Goal: Task Accomplishment & Management: Complete application form

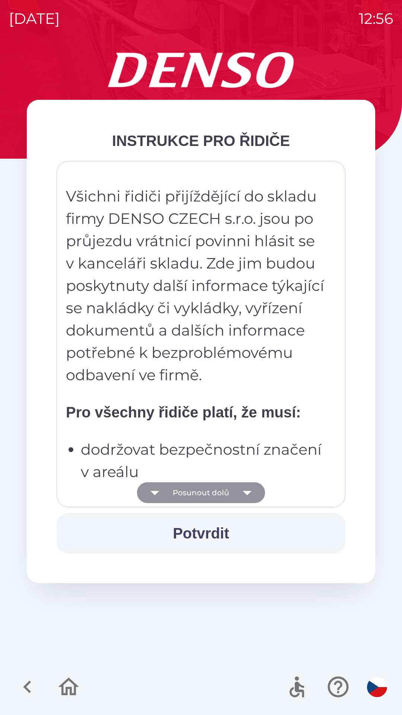
click at [250, 491] on icon "button" at bounding box center [247, 493] width 9 height 4
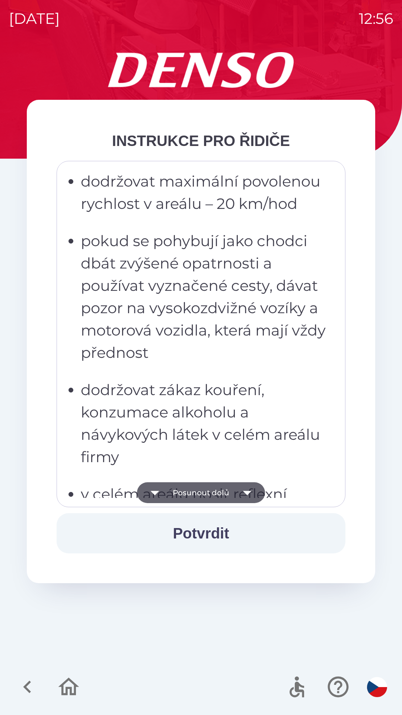
click at [249, 492] on icon "button" at bounding box center [247, 493] width 9 height 4
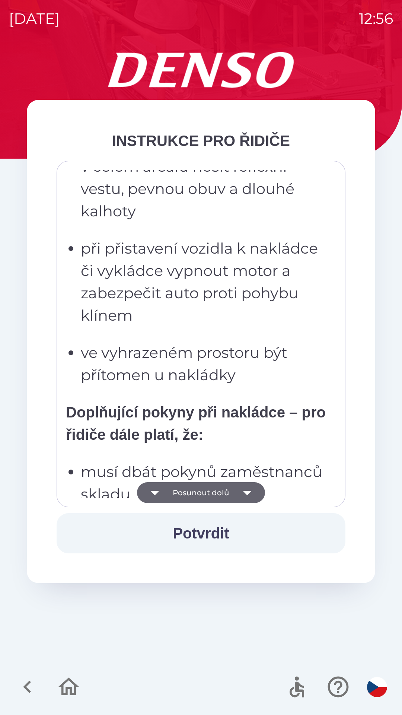
click at [247, 489] on icon "button" at bounding box center [247, 492] width 21 height 21
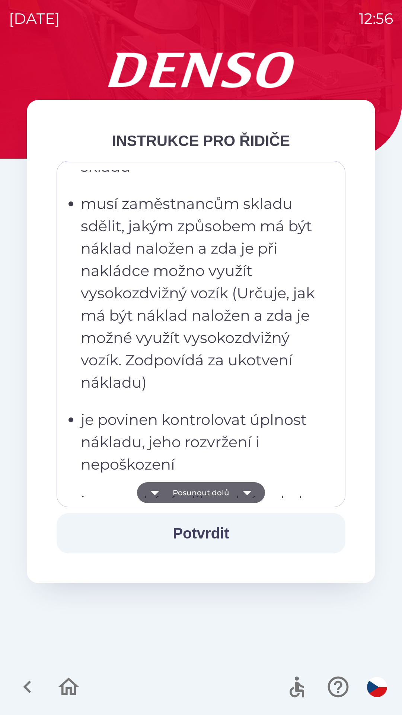
click at [248, 491] on icon "button" at bounding box center [247, 493] width 9 height 4
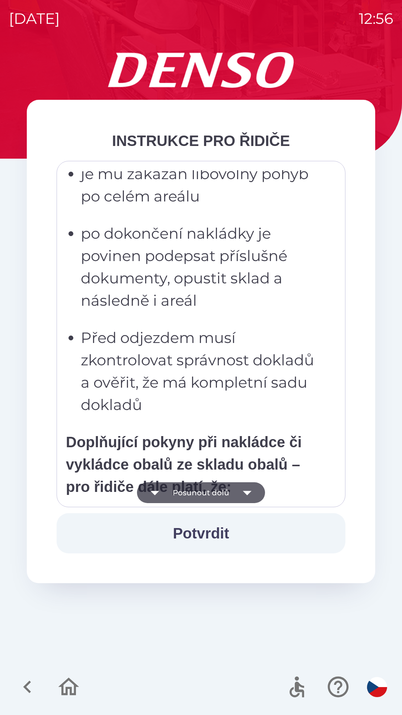
click at [247, 493] on icon "button" at bounding box center [247, 493] width 9 height 4
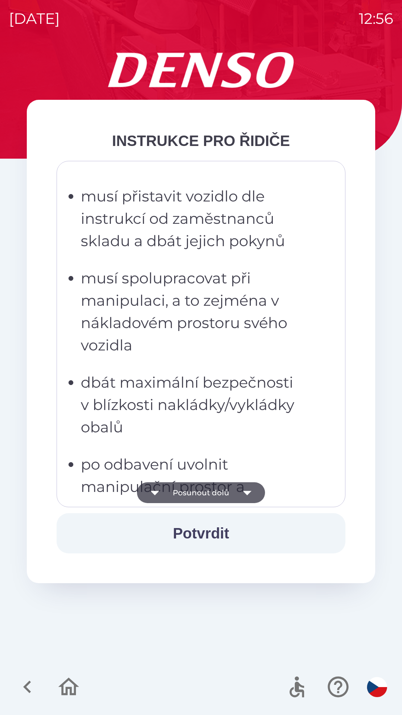
click at [247, 490] on icon "button" at bounding box center [247, 492] width 21 height 21
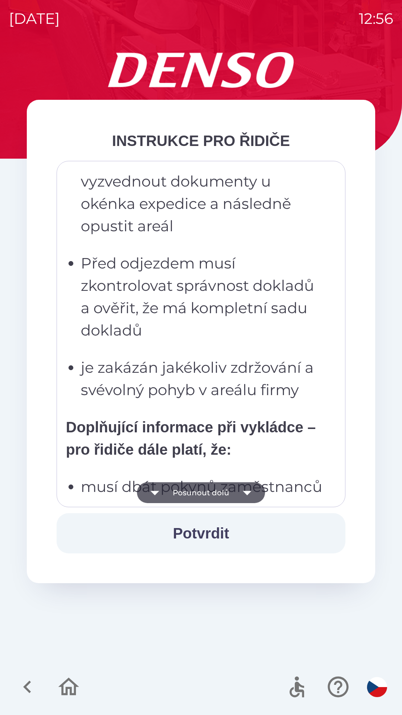
click at [251, 487] on icon "button" at bounding box center [247, 492] width 21 height 21
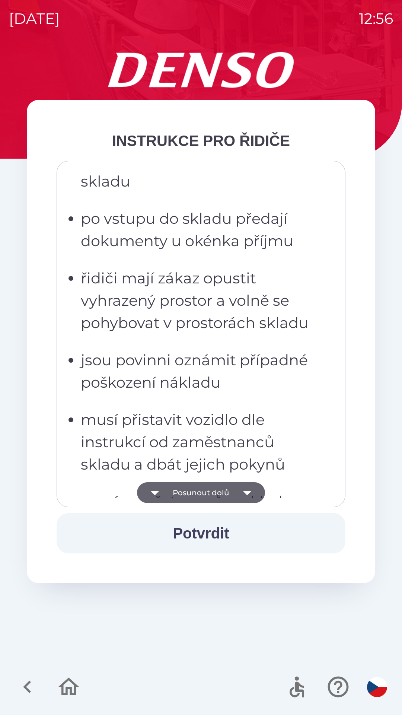
click at [248, 491] on icon "button" at bounding box center [247, 493] width 9 height 4
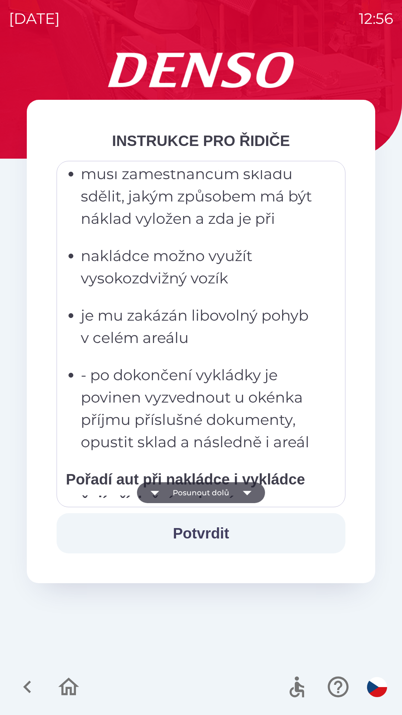
click at [252, 491] on icon "button" at bounding box center [247, 492] width 21 height 21
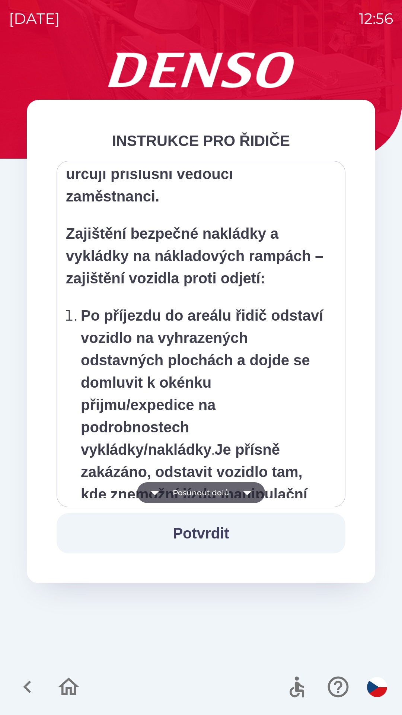
click at [250, 488] on icon "button" at bounding box center [247, 492] width 21 height 21
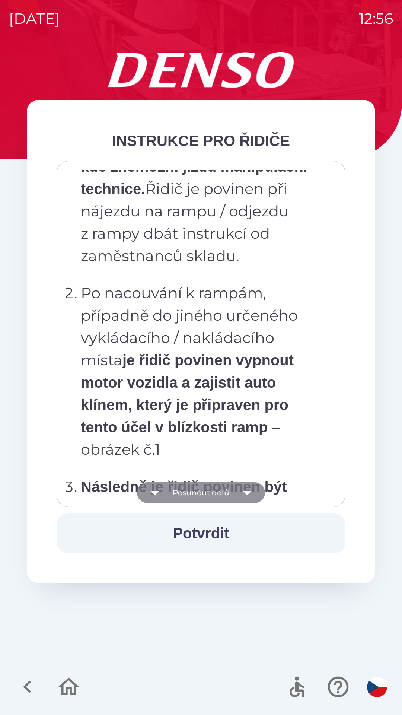
click at [252, 491] on icon "button" at bounding box center [247, 492] width 21 height 21
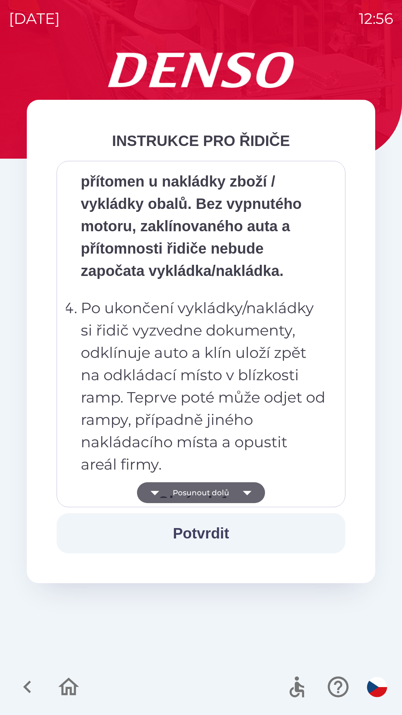
click at [246, 493] on icon "button" at bounding box center [247, 493] width 9 height 4
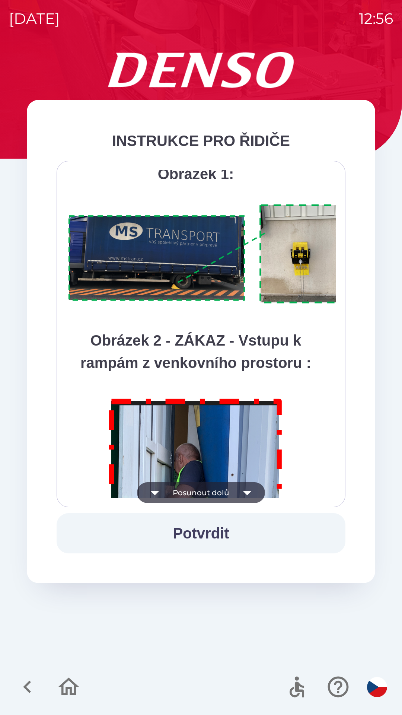
click at [249, 486] on icon "button" at bounding box center [247, 492] width 21 height 21
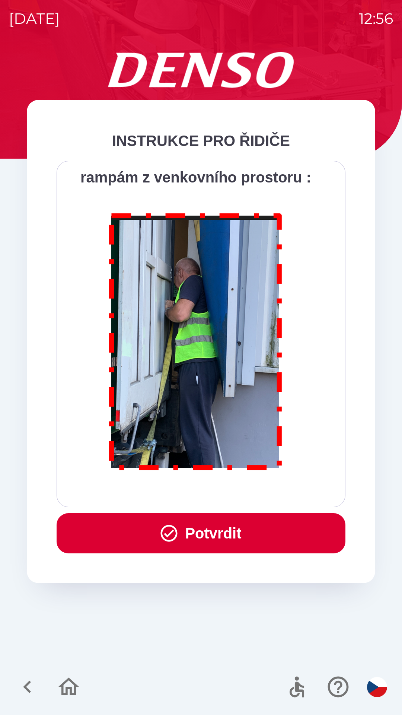
click at [201, 529] on button "Potvrdit" at bounding box center [201, 533] width 289 height 40
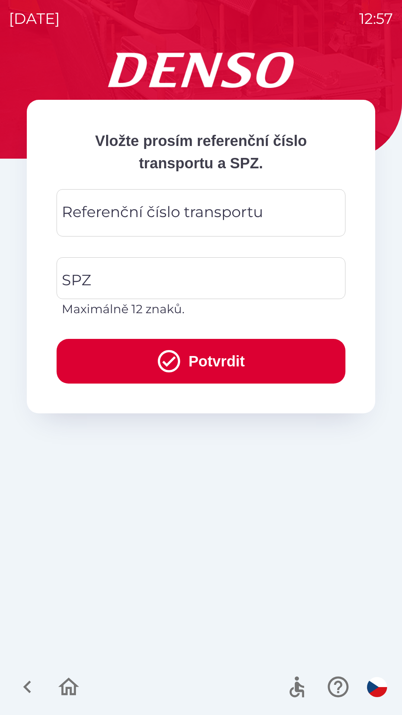
click at [194, 214] on div "Referenční číslo transportu Referenční číslo transportu" at bounding box center [201, 212] width 289 height 47
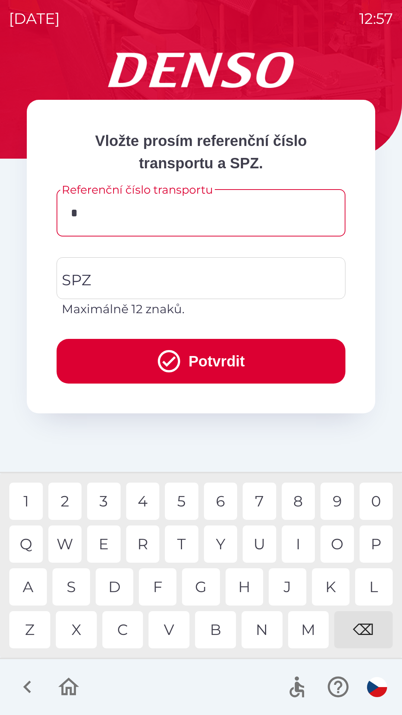
click at [119, 582] on div "D" at bounding box center [115, 586] width 38 height 37
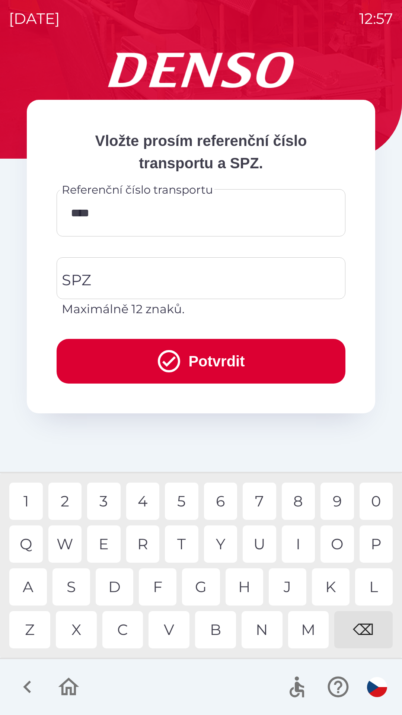
click at [184, 540] on div "T" at bounding box center [182, 543] width 34 height 37
click at [380, 539] on div "P" at bounding box center [377, 543] width 34 height 37
click at [379, 498] on div "0" at bounding box center [377, 500] width 34 height 37
click at [297, 498] on div "8" at bounding box center [299, 500] width 34 height 37
type input "*********"
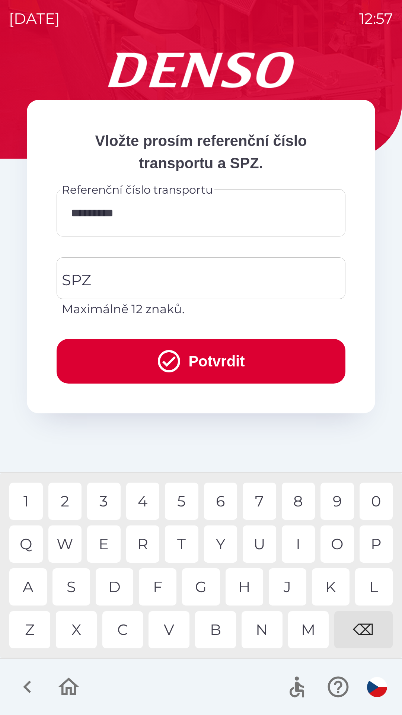
click at [21, 498] on div "1" at bounding box center [26, 500] width 34 height 37
click at [175, 359] on icon "submit" at bounding box center [169, 361] width 22 height 22
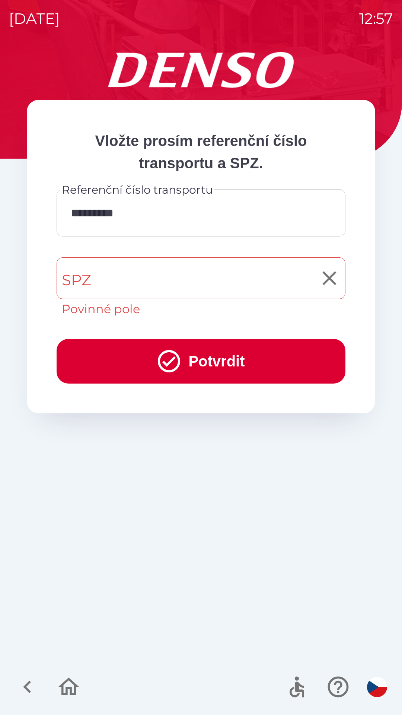
click at [137, 280] on input "SPZ" at bounding box center [195, 278] width 271 height 35
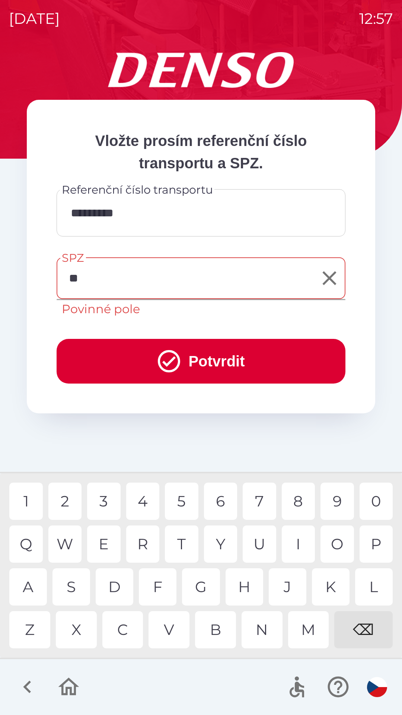
click at [120, 624] on div "C" at bounding box center [122, 629] width 41 height 37
click at [340, 501] on div "9" at bounding box center [338, 500] width 34 height 37
type input "*******"
click at [168, 359] on icon "submit" at bounding box center [169, 361] width 27 height 27
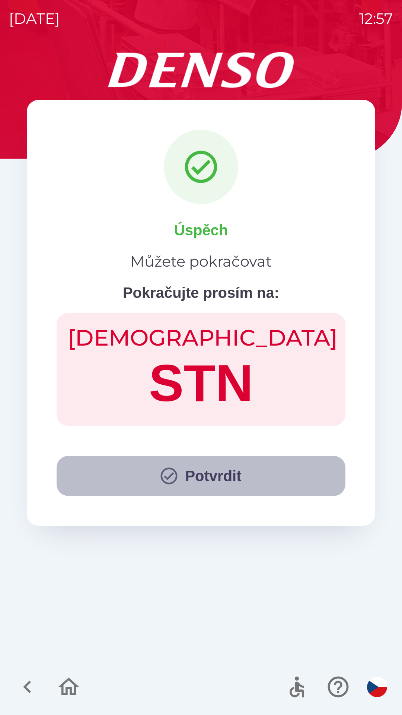
click at [166, 477] on icon "button" at bounding box center [169, 476] width 17 height 17
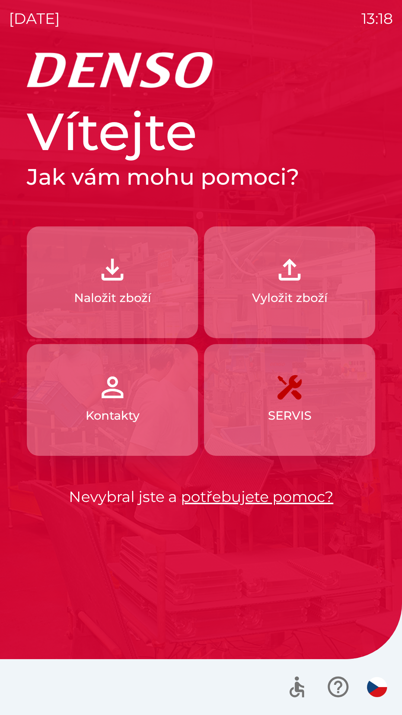
click at [142, 305] on p "Naložit zboží" at bounding box center [112, 298] width 77 height 18
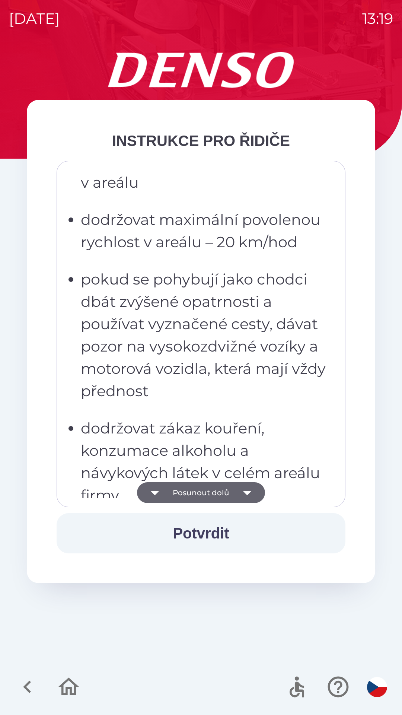
click at [244, 494] on icon "button" at bounding box center [247, 492] width 21 height 21
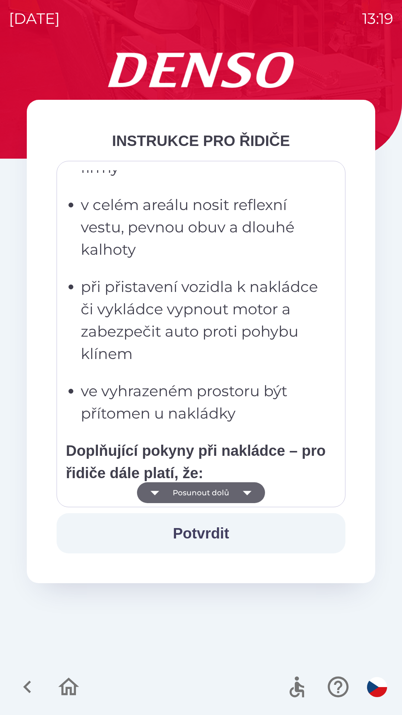
click at [241, 489] on icon "button" at bounding box center [247, 492] width 21 height 21
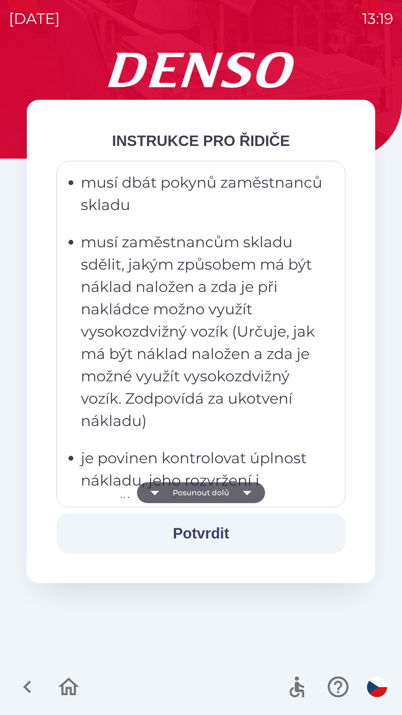
click at [241, 490] on icon "button" at bounding box center [247, 492] width 21 height 21
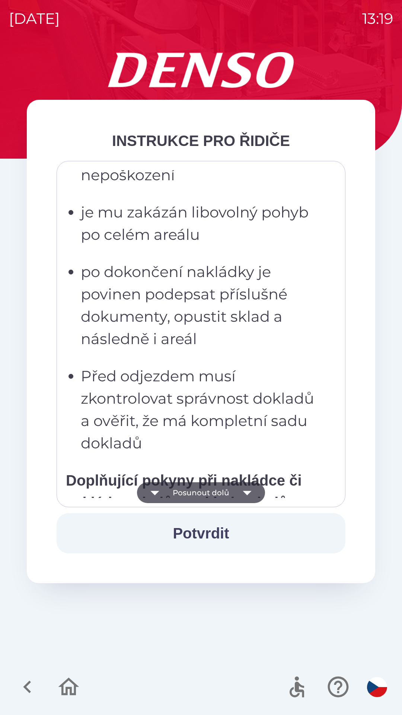
click at [242, 491] on icon "button" at bounding box center [247, 492] width 21 height 21
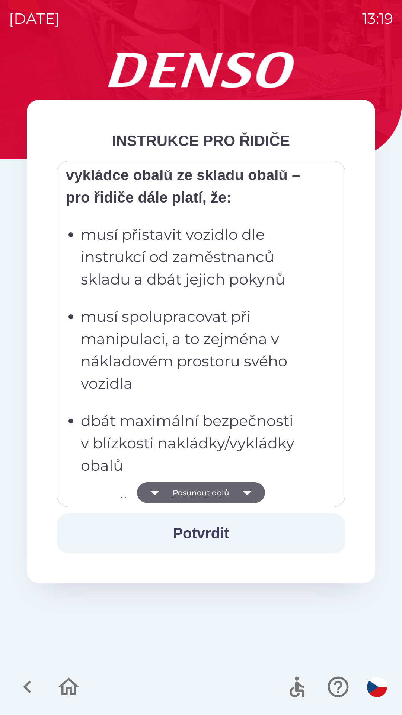
click at [244, 492] on icon "button" at bounding box center [247, 493] width 9 height 4
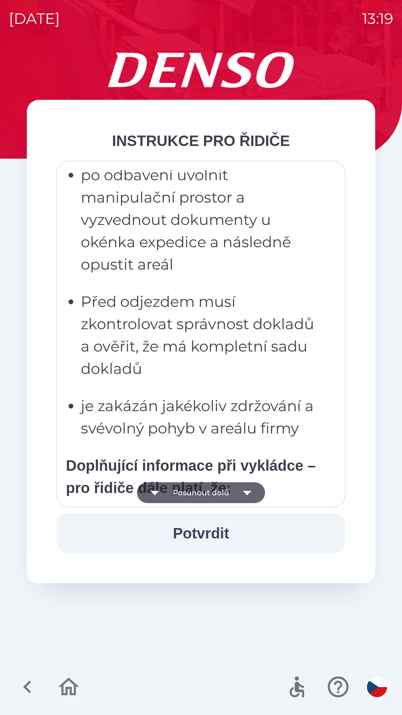
click at [246, 493] on icon "button" at bounding box center [247, 493] width 9 height 4
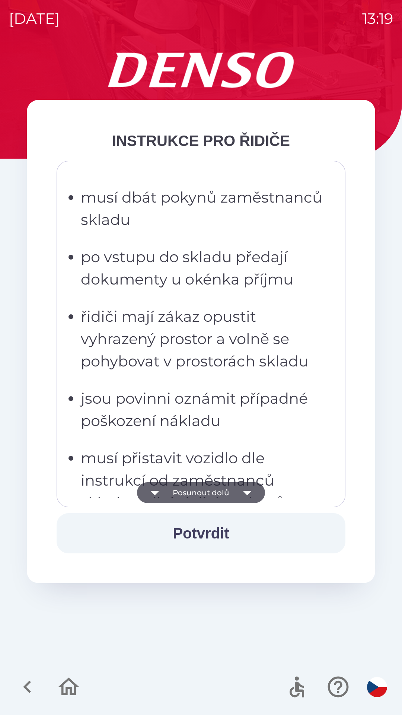
click at [247, 492] on icon "button" at bounding box center [247, 493] width 9 height 4
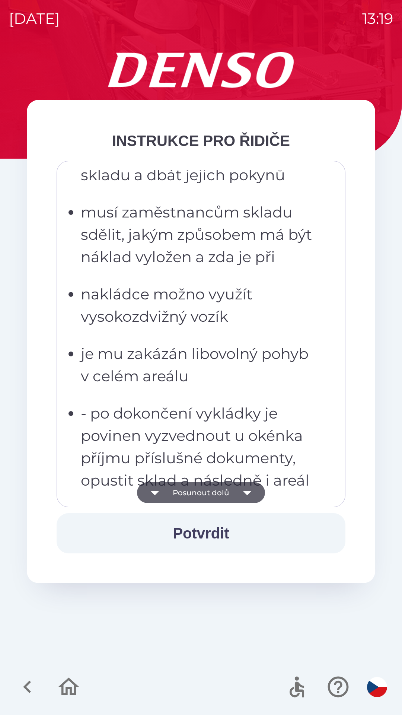
click at [225, 531] on button "Potvrdit" at bounding box center [201, 533] width 289 height 40
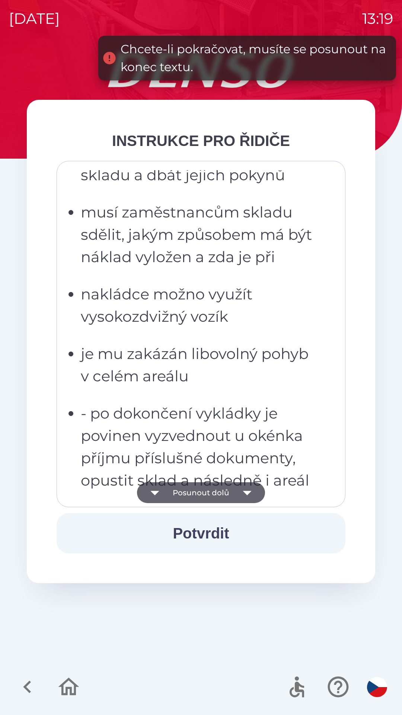
click at [240, 494] on icon "button" at bounding box center [247, 492] width 21 height 21
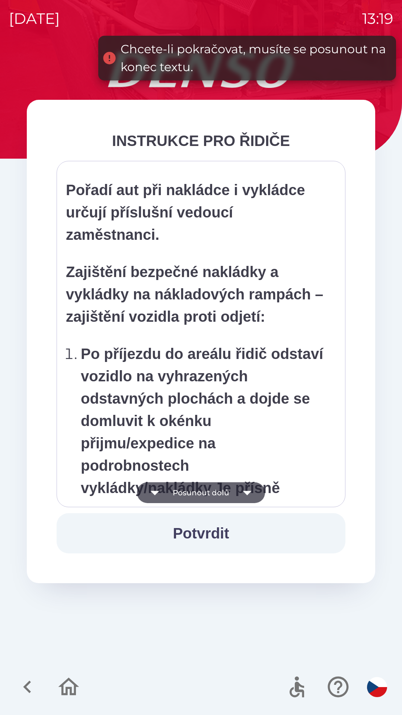
click at [242, 493] on icon "button" at bounding box center [247, 492] width 21 height 21
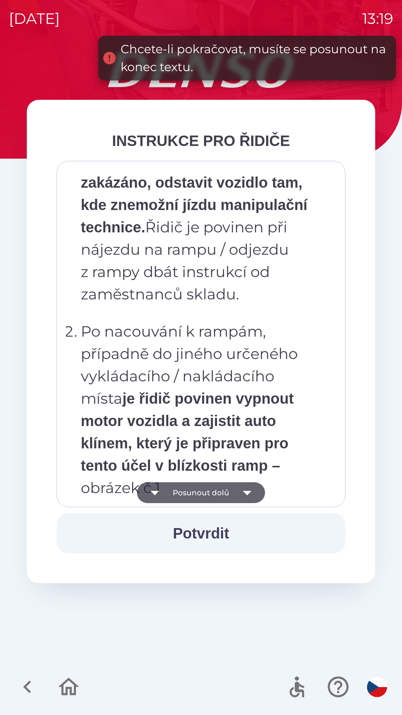
click at [245, 494] on icon "button" at bounding box center [247, 492] width 21 height 21
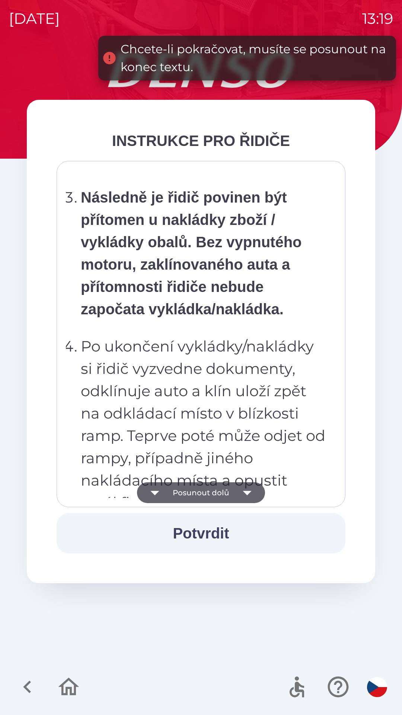
click at [245, 494] on icon "button" at bounding box center [247, 492] width 21 height 21
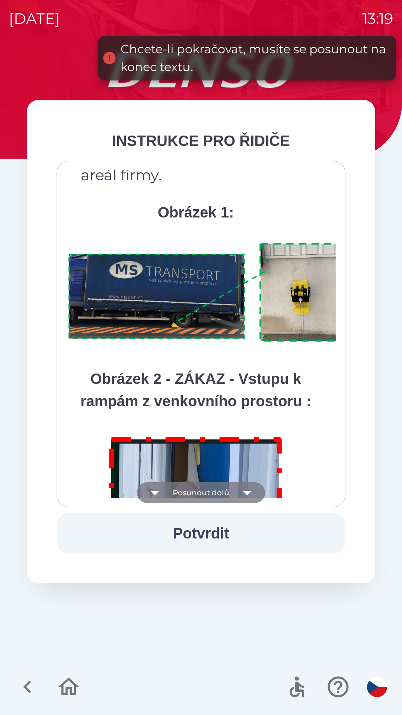
click at [247, 491] on icon "button" at bounding box center [247, 493] width 9 height 4
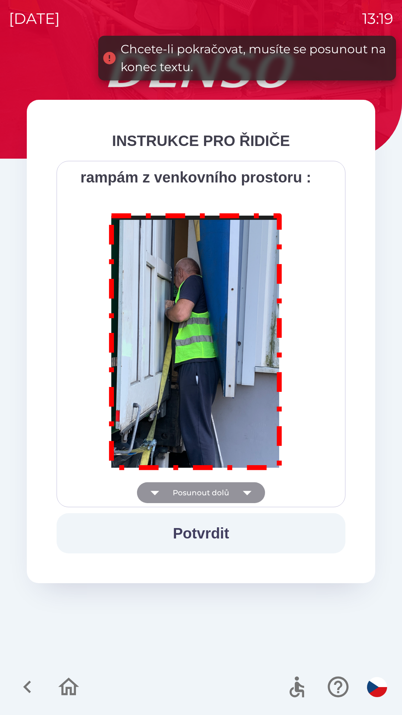
click at [248, 491] on div "Všichni řidiči přijíždějící do skladu firmy DENSO CZECH s.r.o. jsou po průjezdu…" at bounding box center [201, 334] width 270 height 328
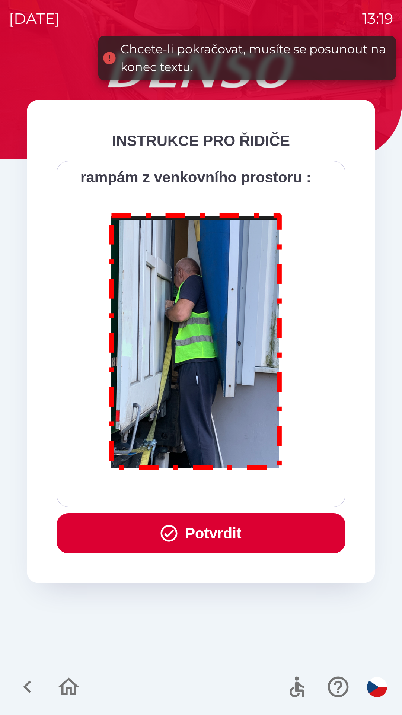
click at [248, 491] on div "Všichni řidiči přijíždějící do skladu firmy DENSO CZECH s.r.o. jsou po průjezdu…" at bounding box center [201, 334] width 270 height 328
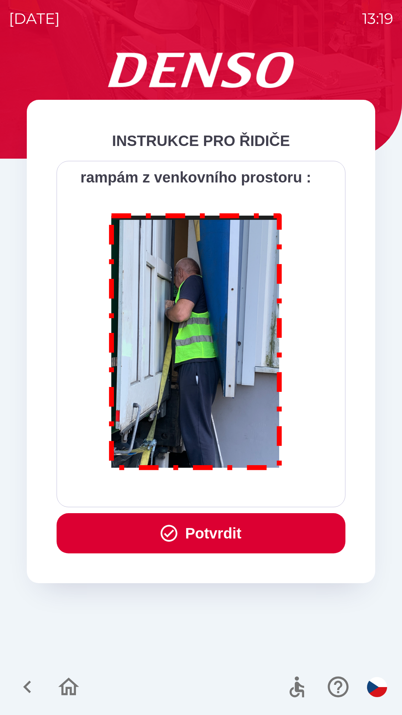
click at [240, 525] on button "Potvrdit" at bounding box center [201, 533] width 289 height 40
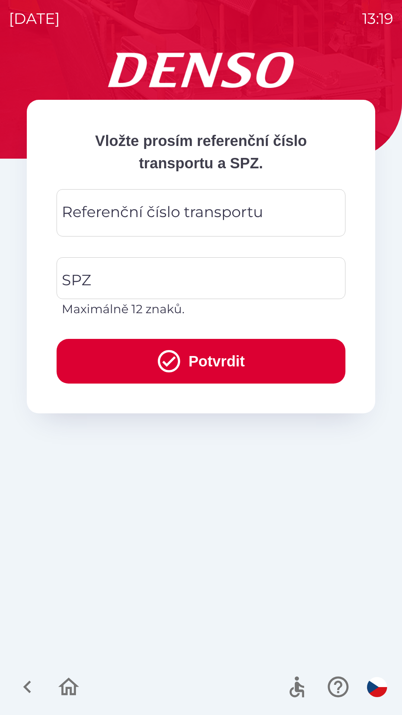
click at [179, 220] on div "Referenční číslo transportu Referenční číslo transportu" at bounding box center [201, 212] width 289 height 47
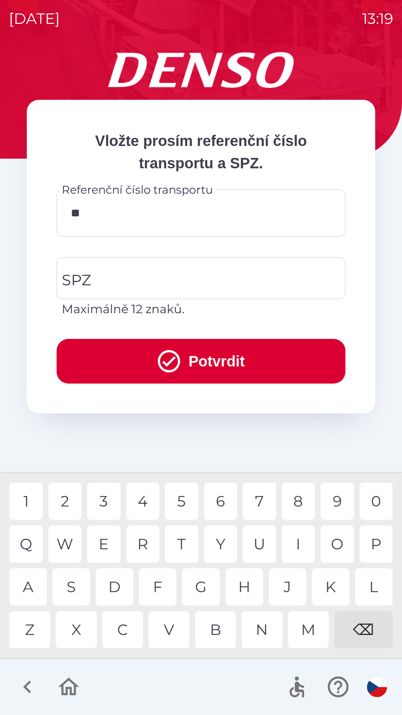
click at [102, 551] on div "E" at bounding box center [104, 543] width 34 height 37
click at [253, 623] on div "N" at bounding box center [262, 629] width 41 height 37
click at [83, 590] on div "S" at bounding box center [71, 586] width 38 height 37
click at [336, 538] on div "O" at bounding box center [338, 543] width 34 height 37
click at [195, 678] on div at bounding box center [201, 687] width 402 height 56
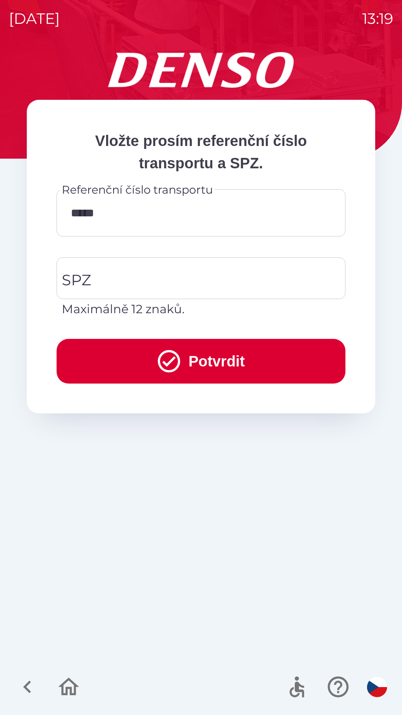
click at [166, 222] on input "*****" at bounding box center [201, 212] width 271 height 29
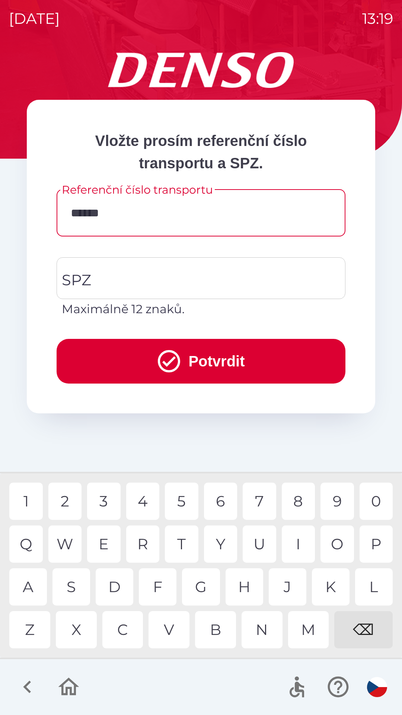
click at [139, 544] on div "R" at bounding box center [143, 543] width 34 height 37
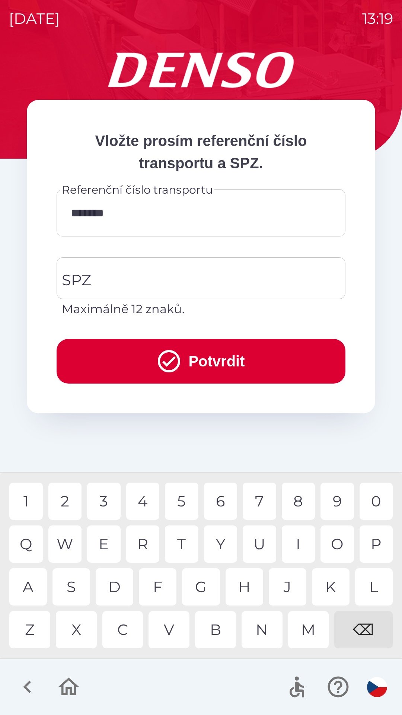
click at [105, 538] on div "E" at bounding box center [104, 543] width 34 height 37
click at [162, 586] on div "F" at bounding box center [158, 586] width 38 height 37
type input "**********"
click at [186, 281] on input "SPZ" at bounding box center [195, 278] width 271 height 35
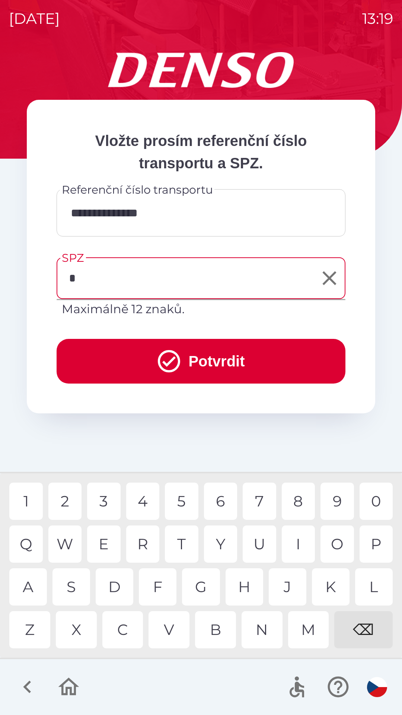
click at [223, 500] on div "6" at bounding box center [221, 500] width 34 height 37
click at [259, 504] on div "7" at bounding box center [260, 500] width 34 height 37
type input "*******"
click at [147, 500] on div "4" at bounding box center [143, 500] width 34 height 37
click at [244, 360] on button "Potvrdit" at bounding box center [201, 361] width 289 height 45
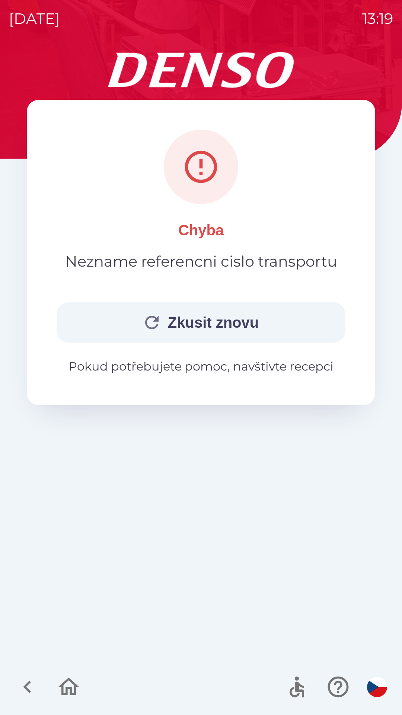
click at [229, 325] on button "Zkusit znovu" at bounding box center [201, 322] width 289 height 40
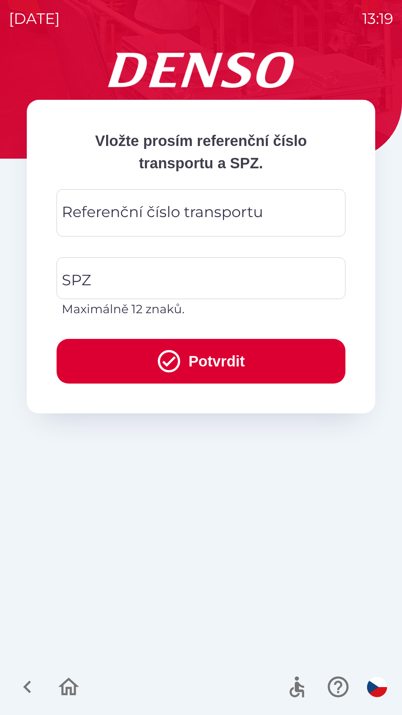
click at [275, 207] on input "Referenční číslo transportu" at bounding box center [201, 212] width 271 height 29
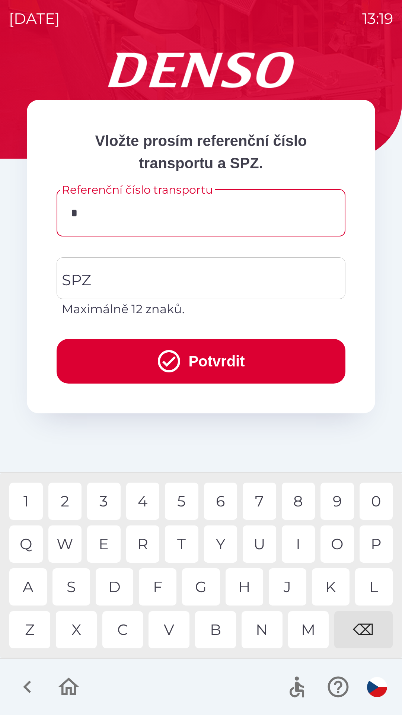
click at [108, 501] on div "3" at bounding box center [104, 500] width 34 height 37
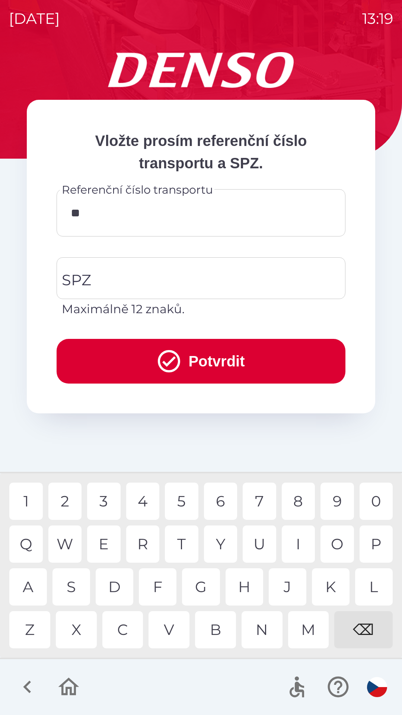
click at [132, 500] on div "4" at bounding box center [143, 500] width 34 height 37
type input "******"
click at [157, 270] on input "SPZ" at bounding box center [195, 278] width 271 height 35
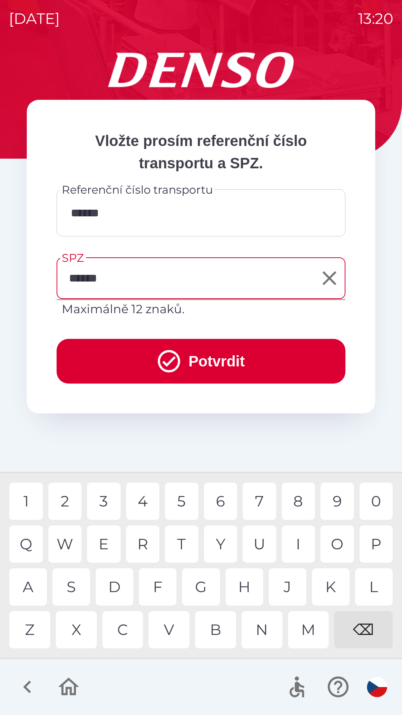
click at [335, 499] on div "9" at bounding box center [338, 500] width 34 height 37
type input "*******"
click at [224, 410] on div "Vložte prosím referenční číslo transportu a SPZ. Referenční číslo transportu **…" at bounding box center [201, 256] width 348 height 313
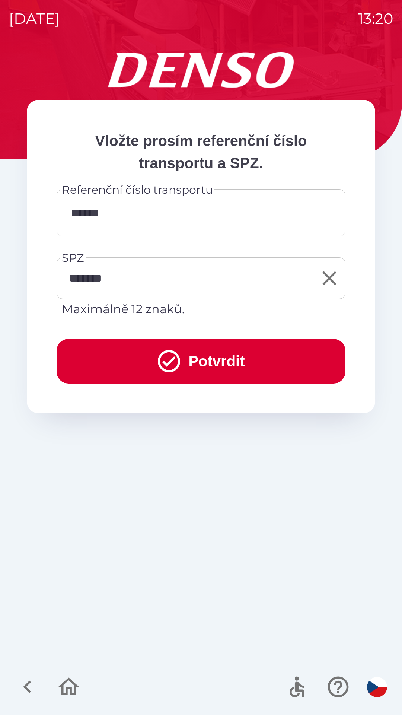
click at [146, 284] on input "*******" at bounding box center [195, 278] width 271 height 35
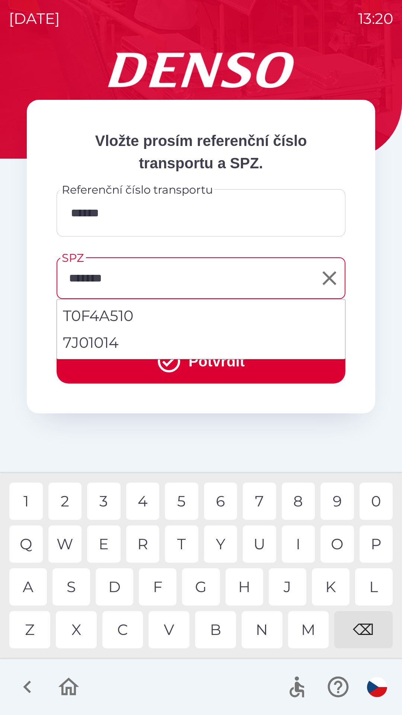
click at [239, 425] on div "Vložte prosím referenční číslo transportu a SPZ. Referenční číslo transportu **…" at bounding box center [201, 383] width 384 height 663
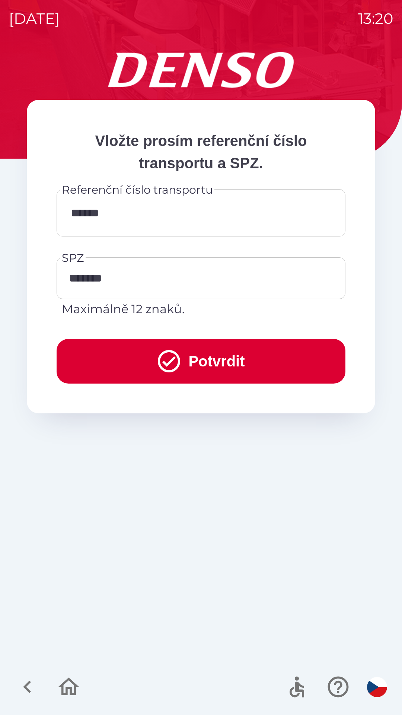
click at [230, 357] on button "Potvrdit" at bounding box center [201, 361] width 289 height 45
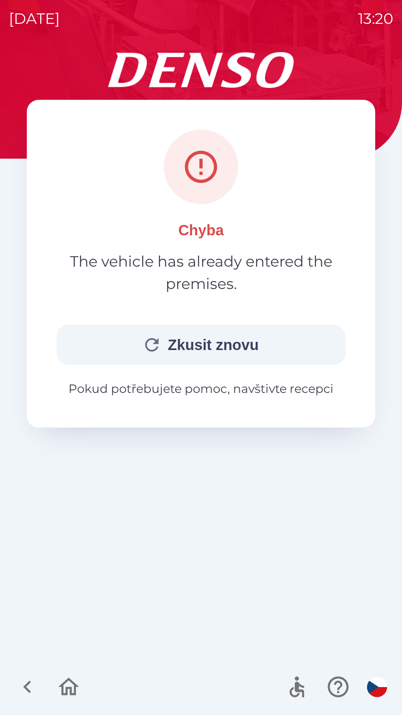
click at [240, 353] on button "Zkusit znovu" at bounding box center [201, 345] width 289 height 40
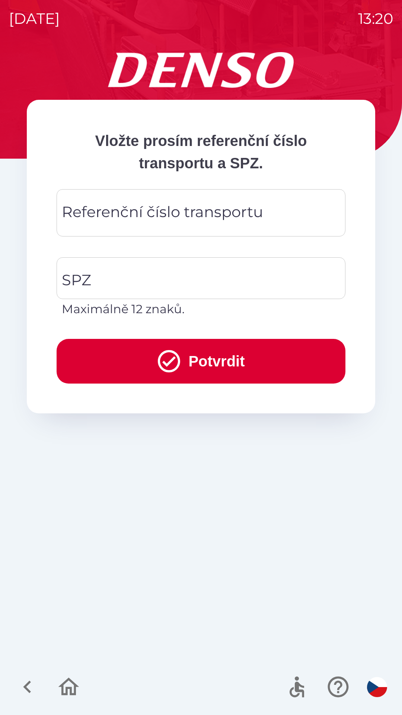
click at [223, 225] on input "Referenční číslo transportu" at bounding box center [201, 212] width 271 height 29
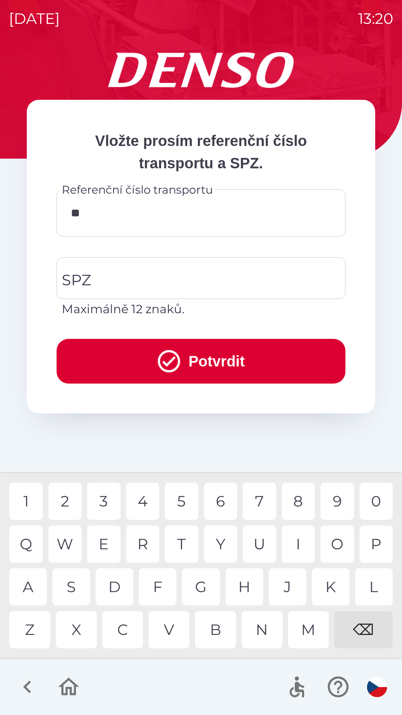
click at [108, 532] on div "E" at bounding box center [104, 543] width 34 height 37
click at [106, 506] on div "3" at bounding box center [104, 500] width 34 height 37
click at [138, 503] on div "4" at bounding box center [143, 500] width 34 height 37
click at [139, 497] on div "4" at bounding box center [143, 500] width 34 height 37
click at [297, 506] on div "8" at bounding box center [299, 500] width 34 height 37
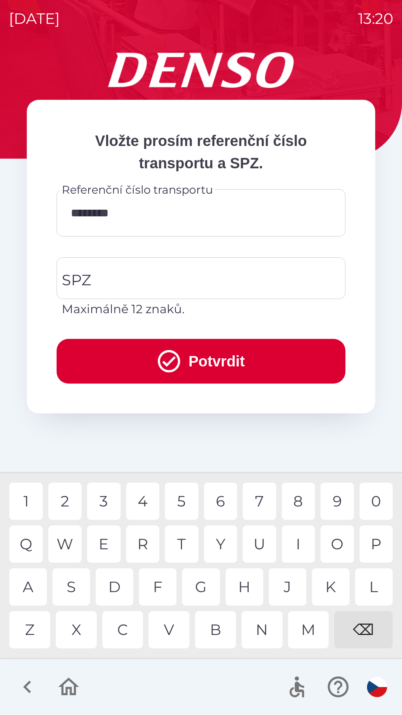
click at [335, 506] on div "9" at bounding box center [338, 500] width 34 height 37
type input "*********"
click at [108, 501] on div "3" at bounding box center [104, 500] width 34 height 37
click at [179, 270] on input "SPZ" at bounding box center [195, 278] width 271 height 35
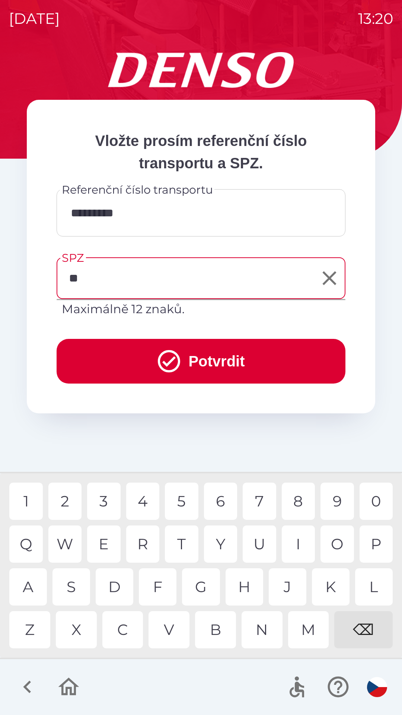
click at [246, 584] on div "H" at bounding box center [245, 586] width 38 height 37
click at [265, 500] on div "7" at bounding box center [260, 500] width 34 height 37
type input "*******"
click at [244, 357] on button "Potvrdit" at bounding box center [201, 361] width 289 height 45
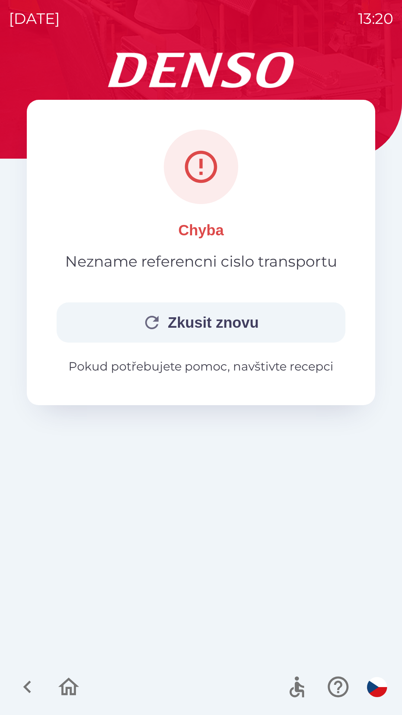
click at [226, 323] on button "Zkusit znovu" at bounding box center [201, 322] width 289 height 40
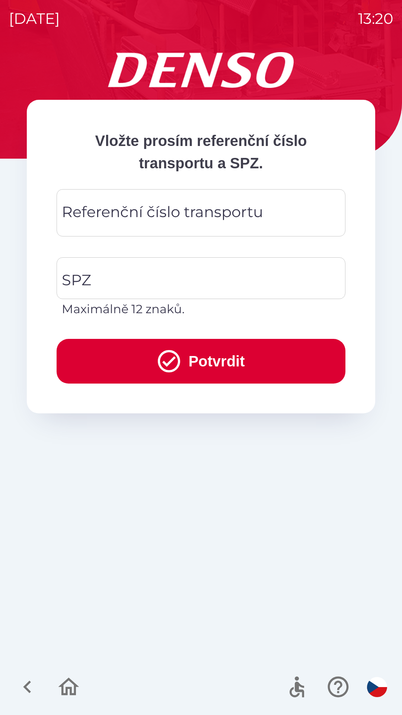
click at [203, 220] on div "Referenční číslo transportu Referenční číslo transportu" at bounding box center [201, 212] width 289 height 47
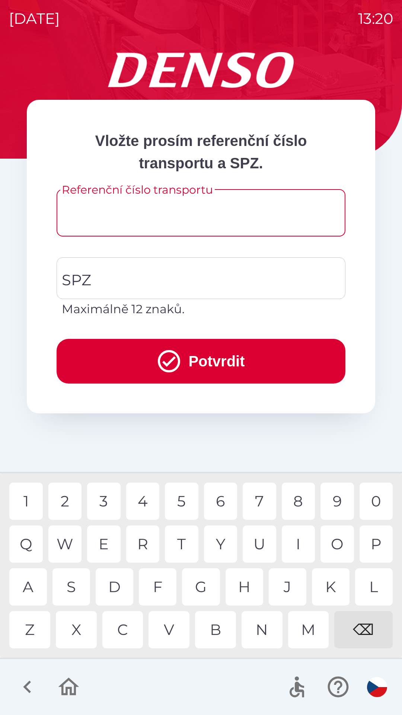
click at [259, 425] on div "Vložte prosím referenční číslo transportu a SPZ. Referenční číslo transportu Re…" at bounding box center [201, 383] width 384 height 663
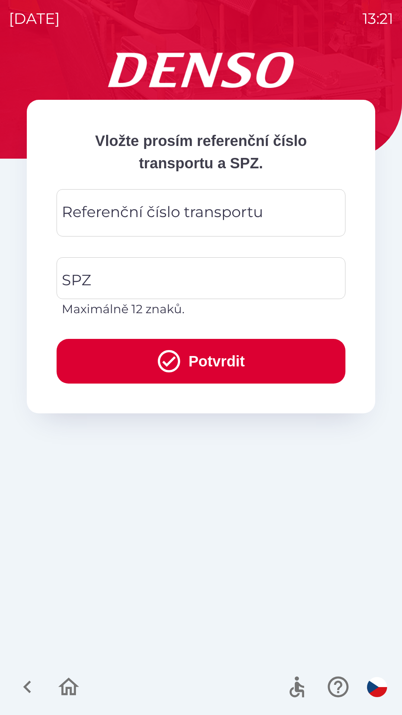
click at [63, 700] on button "button" at bounding box center [68, 686] width 31 height 31
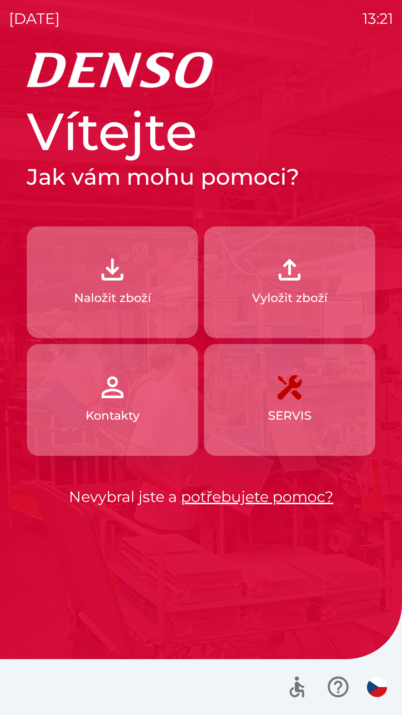
click at [100, 285] on img "button" at bounding box center [112, 269] width 33 height 33
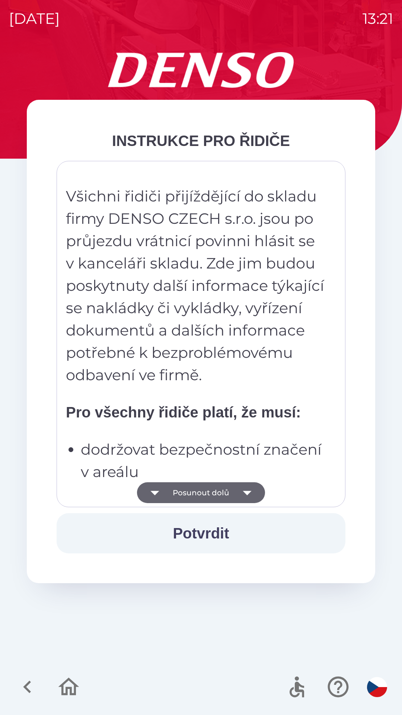
click at [237, 488] on icon "button" at bounding box center [247, 492] width 21 height 21
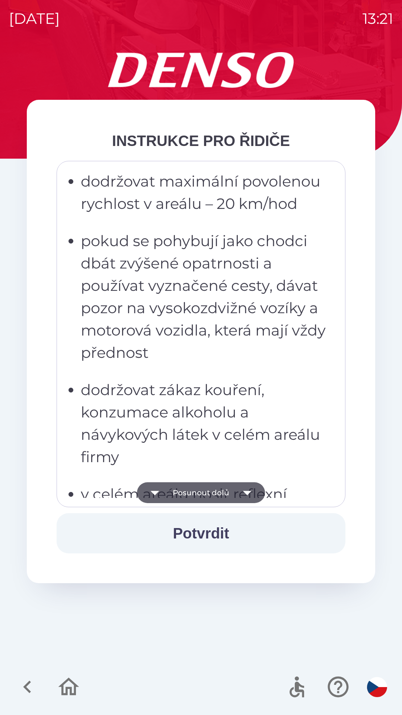
click at [236, 488] on button "Posunout dolů" at bounding box center [201, 492] width 128 height 21
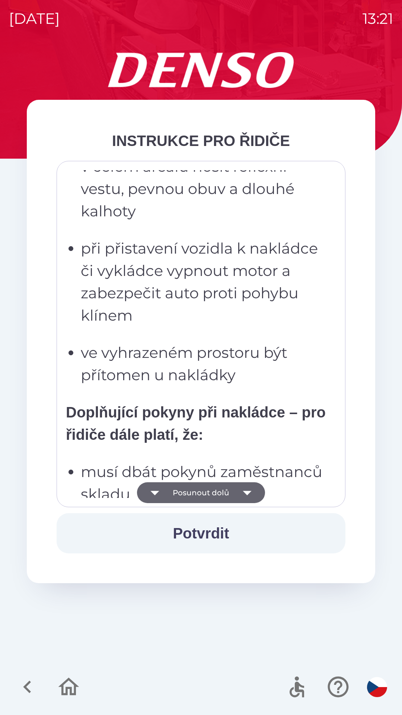
click at [239, 487] on icon "button" at bounding box center [247, 492] width 21 height 21
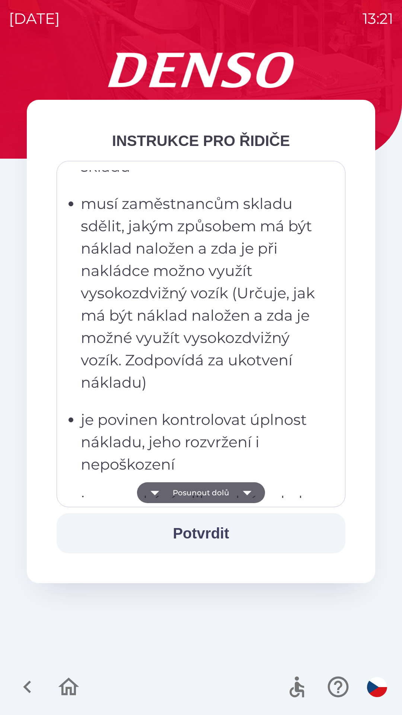
click at [239, 491] on icon "button" at bounding box center [247, 492] width 21 height 21
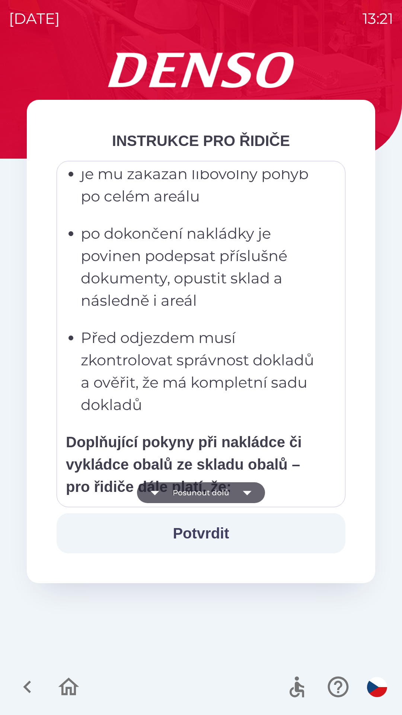
click at [237, 495] on icon "button" at bounding box center [247, 492] width 21 height 21
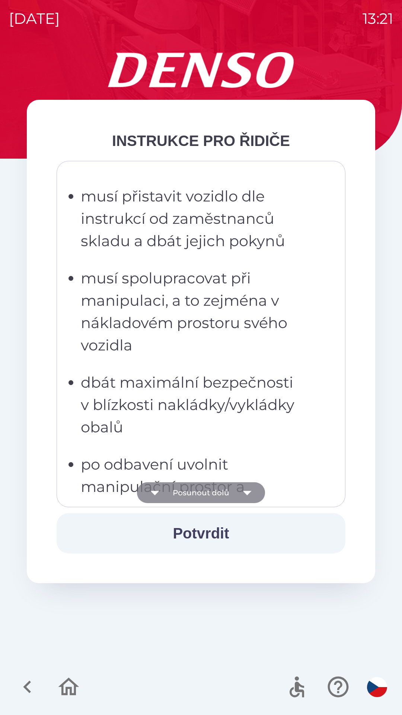
click at [239, 498] on icon "button" at bounding box center [247, 492] width 21 height 21
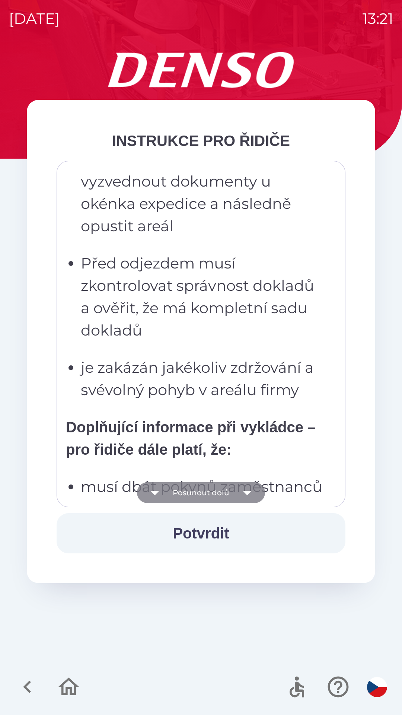
click at [243, 493] on icon "button" at bounding box center [247, 492] width 21 height 21
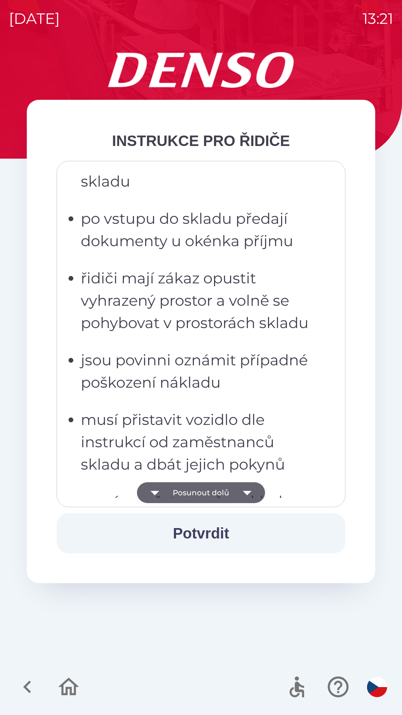
click at [243, 491] on icon "button" at bounding box center [247, 492] width 21 height 21
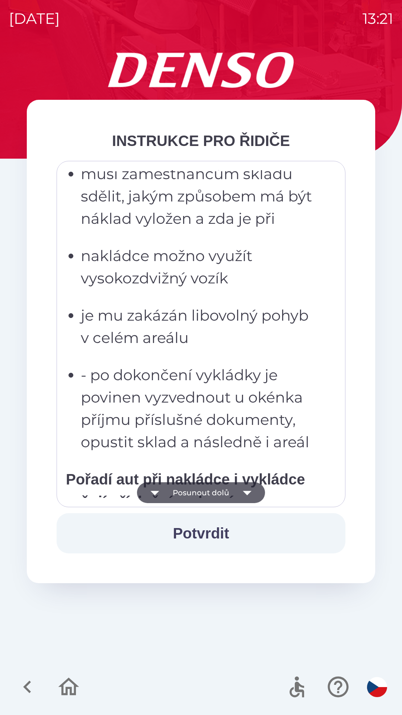
click at [240, 494] on icon "button" at bounding box center [247, 492] width 21 height 21
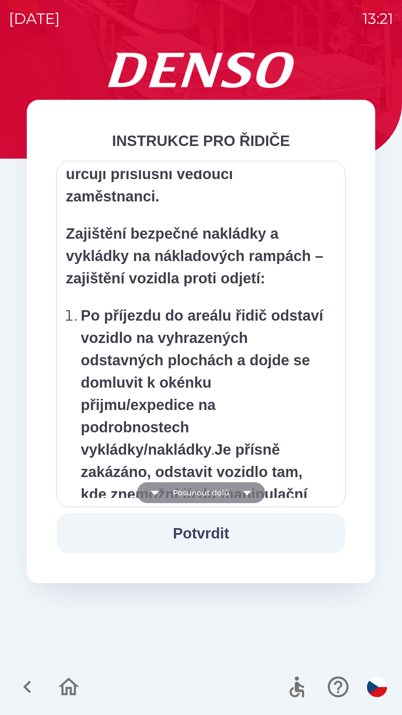
click at [242, 492] on icon "button" at bounding box center [247, 492] width 21 height 21
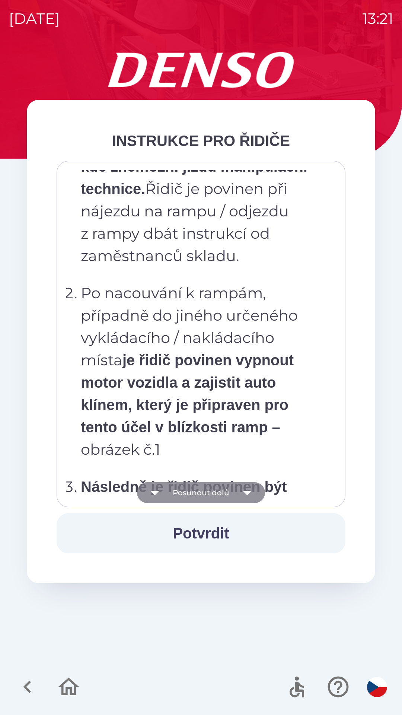
click at [245, 491] on icon "button" at bounding box center [247, 493] width 9 height 4
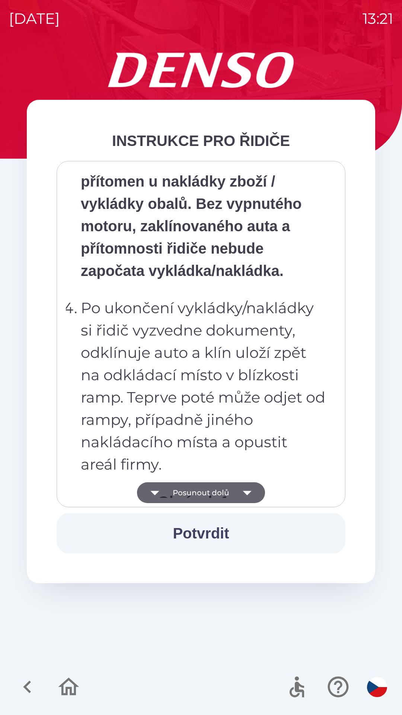
click at [245, 491] on icon "button" at bounding box center [247, 493] width 9 height 4
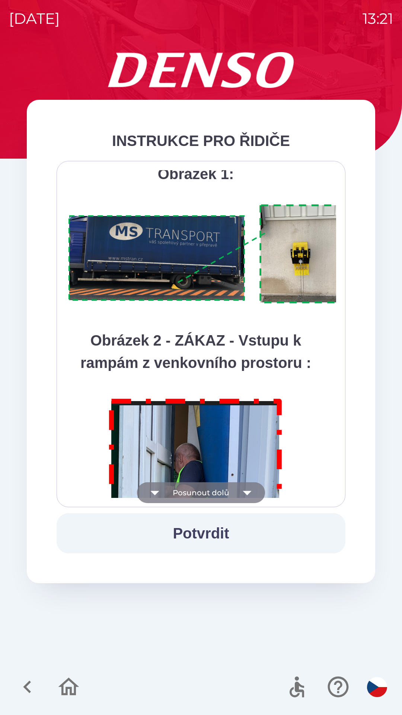
click at [244, 491] on icon "button" at bounding box center [247, 492] width 21 height 21
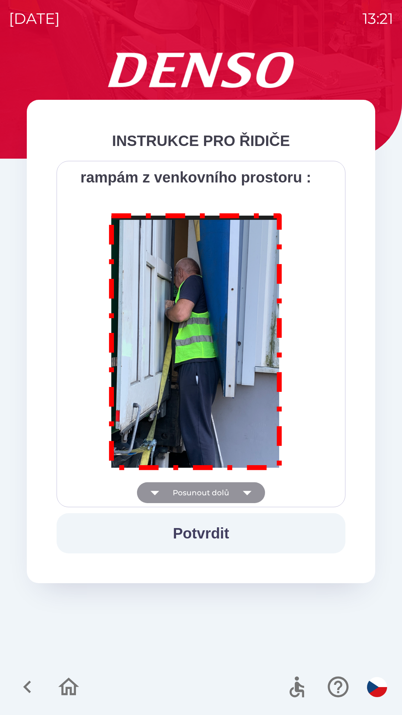
click at [244, 492] on div "Všichni řidiči přijíždějící do skladu firmy DENSO CZECH s.r.o. jsou po průjezdu…" at bounding box center [201, 334] width 270 height 328
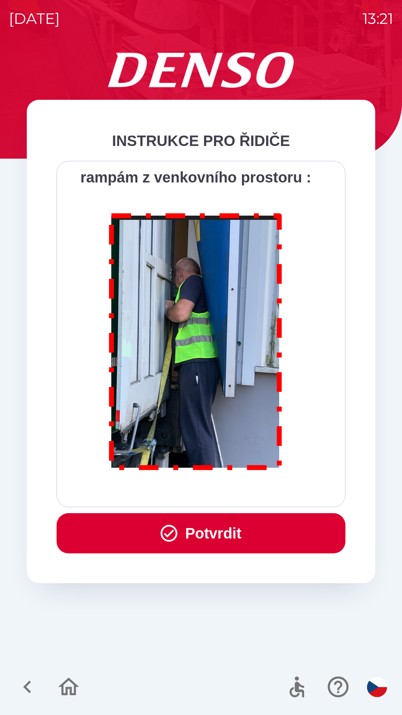
click at [246, 493] on div "Všichni řidiči přijíždějící do skladu firmy DENSO CZECH s.r.o. jsou po průjezdu…" at bounding box center [201, 334] width 270 height 328
click at [238, 536] on button "Potvrdit" at bounding box center [201, 533] width 289 height 40
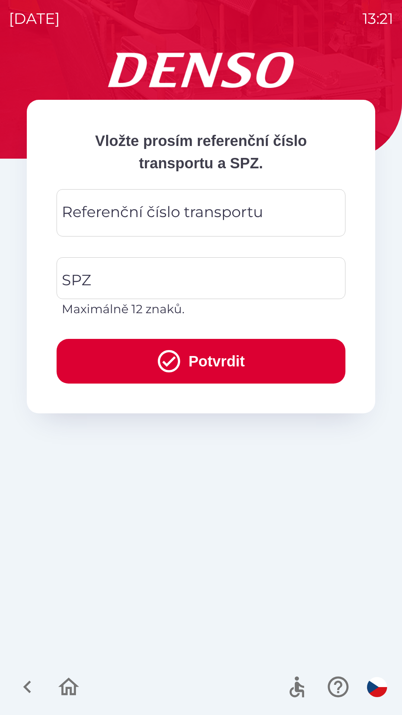
click at [220, 217] on div "Referenční číslo transportu Referenční číslo transportu" at bounding box center [201, 212] width 289 height 47
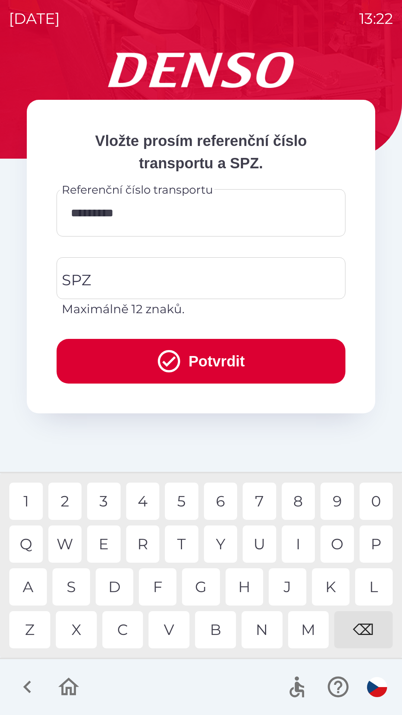
click at [106, 505] on div "3" at bounding box center [104, 500] width 34 height 37
click at [148, 498] on div "4" at bounding box center [143, 500] width 34 height 37
click at [297, 506] on div "8" at bounding box center [299, 500] width 34 height 37
click at [333, 505] on div "9" at bounding box center [338, 500] width 34 height 37
type input "**********"
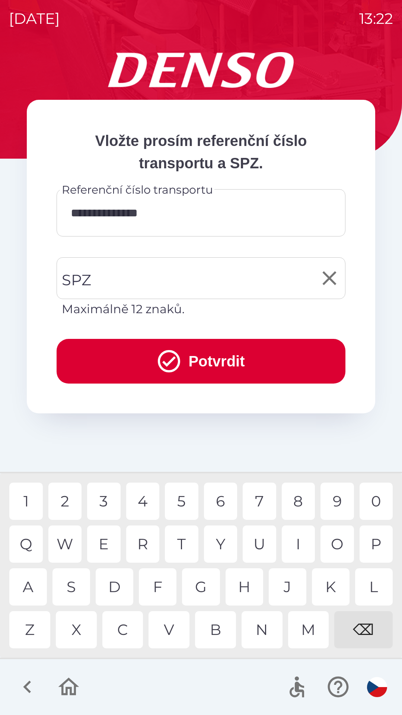
click at [176, 271] on input "SPZ" at bounding box center [195, 278] width 271 height 35
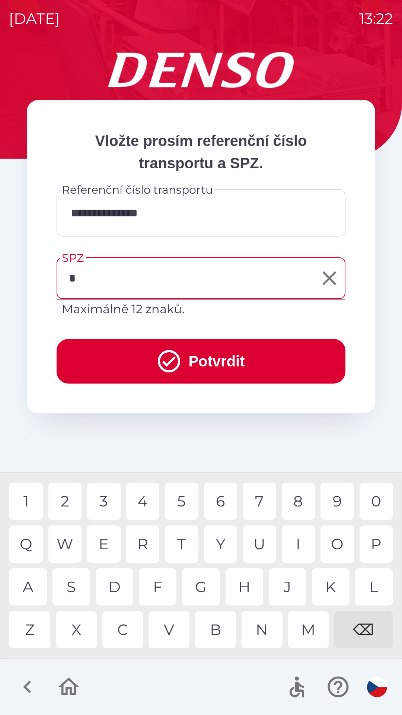
click at [222, 503] on div "6" at bounding box center [221, 500] width 34 height 37
click at [264, 495] on div "7" at bounding box center [260, 500] width 34 height 37
click at [340, 500] on div "9" at bounding box center [338, 500] width 34 height 37
type input "*******"
click at [217, 354] on button "Potvrdit" at bounding box center [201, 361] width 289 height 45
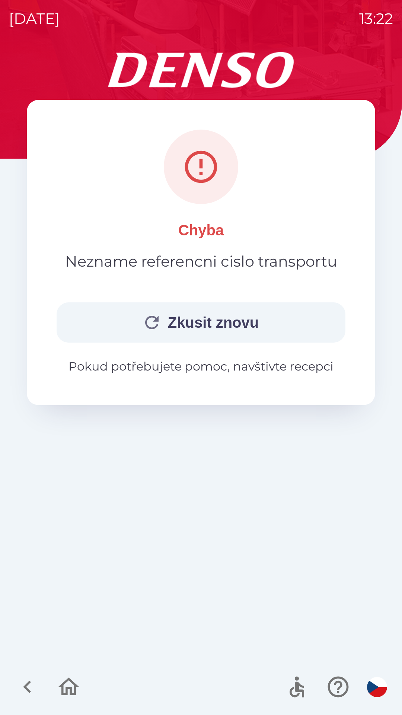
click at [205, 331] on button "Zkusit znovu" at bounding box center [201, 322] width 289 height 40
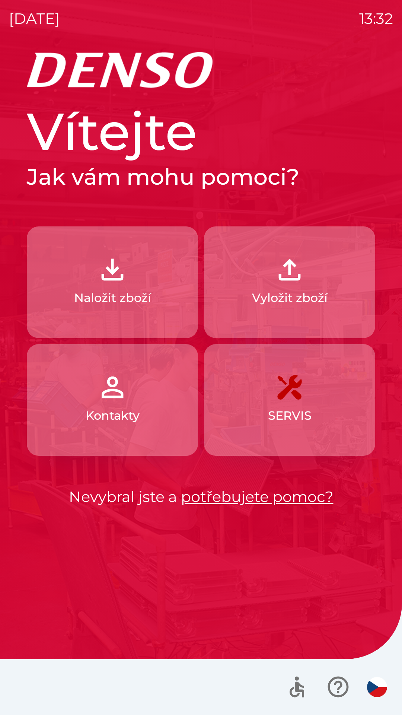
click at [313, 281] on button "Vyložit zboží" at bounding box center [289, 282] width 171 height 112
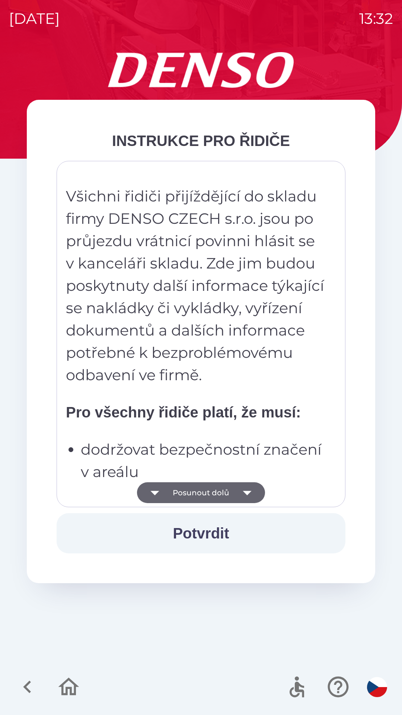
click at [252, 488] on icon "button" at bounding box center [247, 492] width 21 height 21
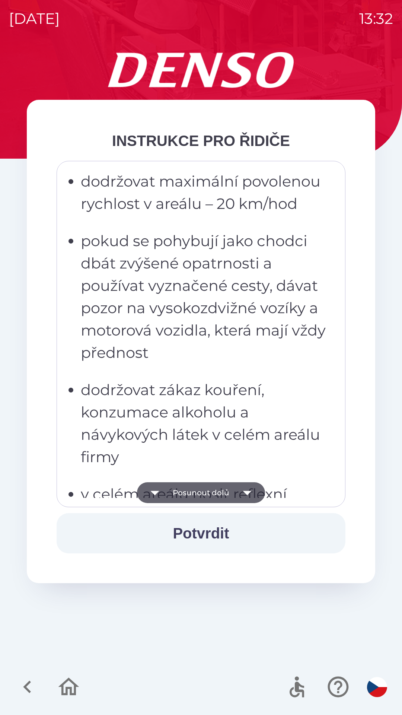
click at [249, 485] on icon "button" at bounding box center [247, 492] width 21 height 21
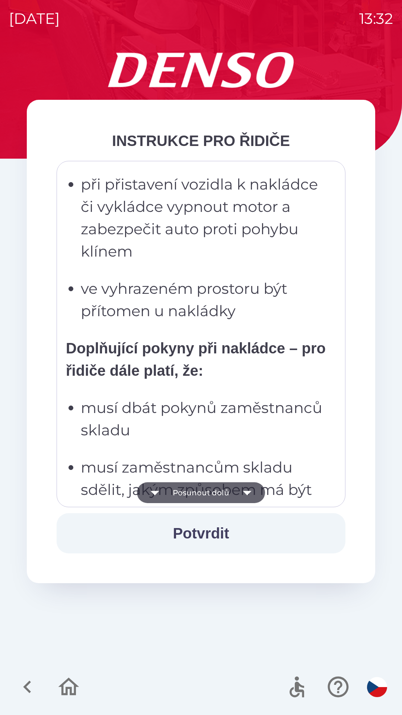
click at [246, 488] on icon "button" at bounding box center [247, 492] width 21 height 21
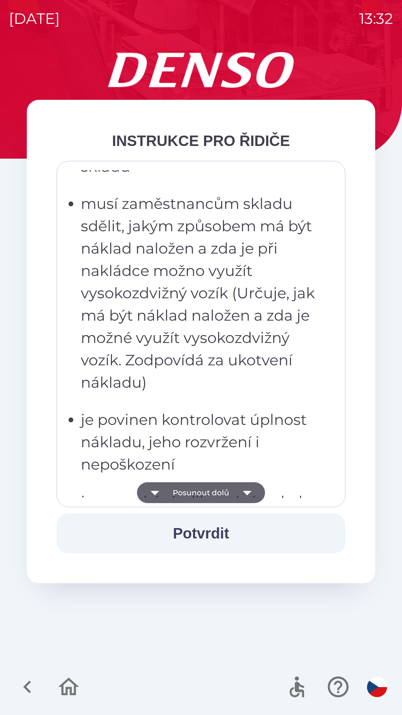
click at [248, 490] on icon "button" at bounding box center [247, 492] width 21 height 21
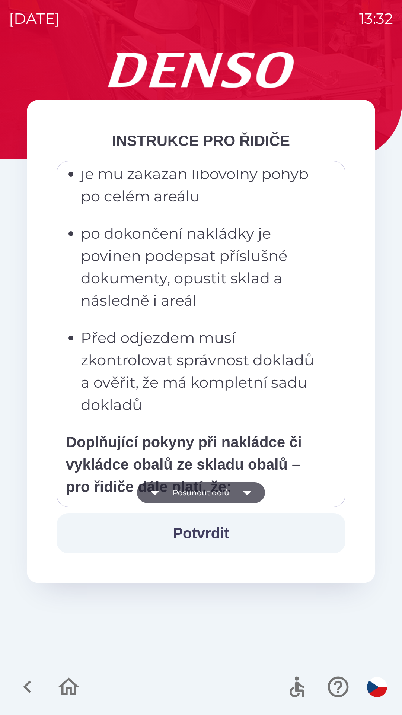
click at [246, 492] on icon "button" at bounding box center [247, 493] width 9 height 4
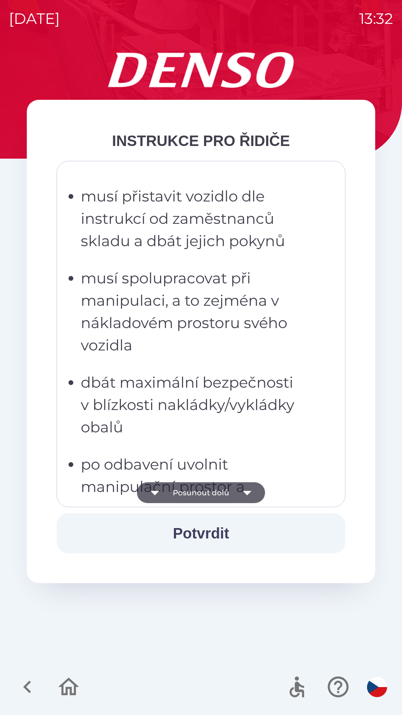
click at [249, 491] on icon "button" at bounding box center [247, 493] width 9 height 4
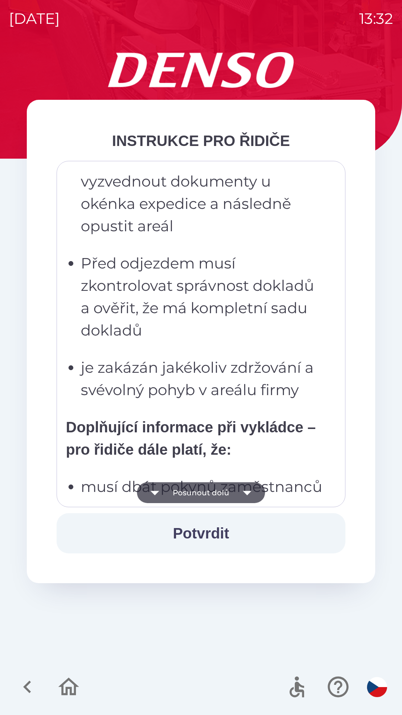
click at [252, 490] on icon "button" at bounding box center [247, 492] width 21 height 21
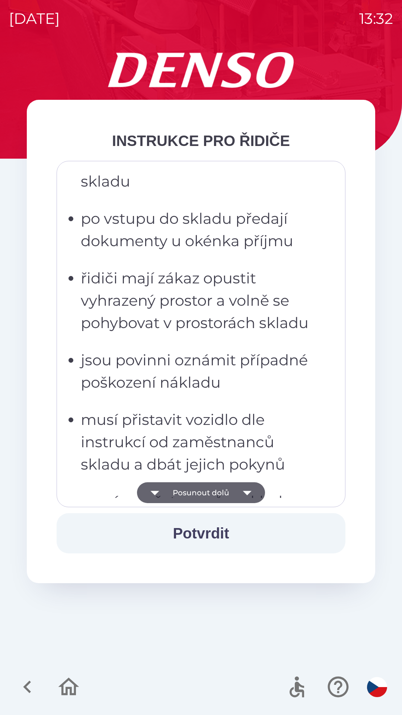
click at [249, 491] on icon "button" at bounding box center [247, 493] width 9 height 4
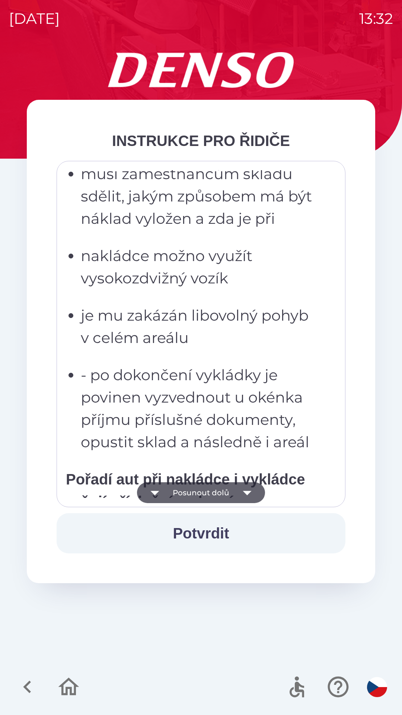
click at [252, 491] on icon "button" at bounding box center [247, 492] width 21 height 21
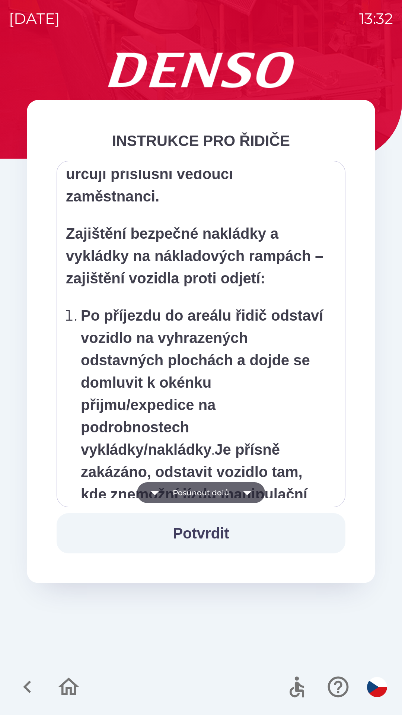
click at [252, 492] on icon "button" at bounding box center [247, 492] width 21 height 21
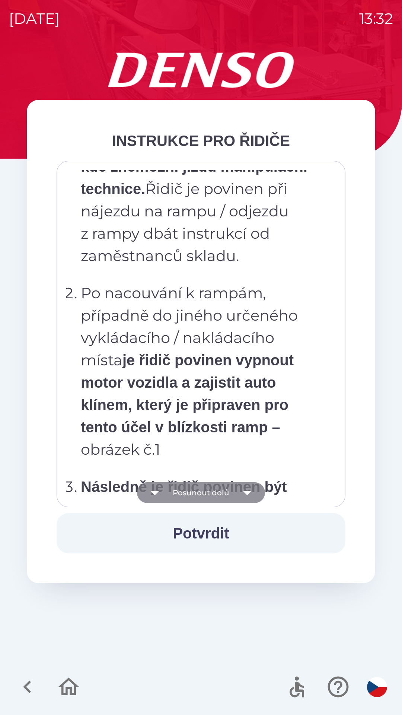
click at [253, 491] on icon "button" at bounding box center [247, 492] width 21 height 21
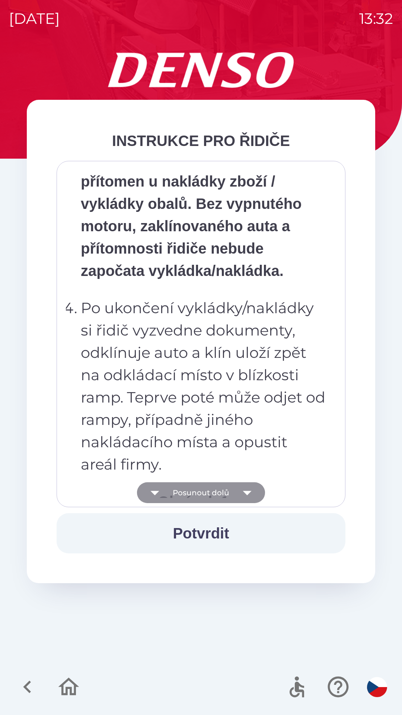
click at [253, 489] on icon "button" at bounding box center [247, 492] width 21 height 21
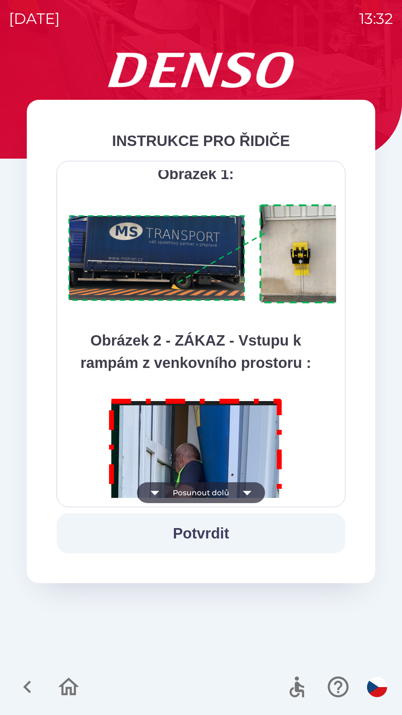
click at [253, 488] on icon "button" at bounding box center [247, 492] width 21 height 21
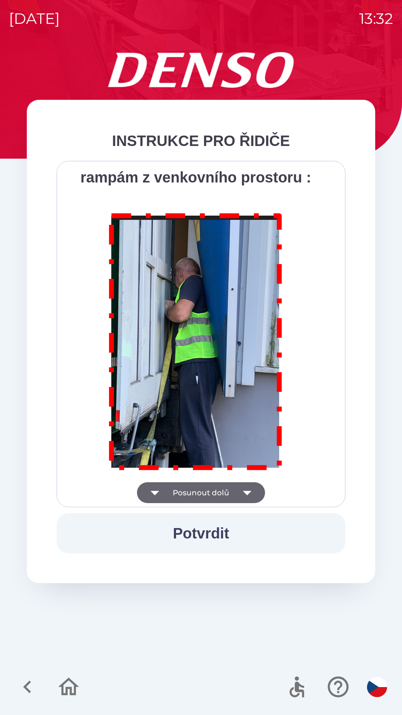
click at [252, 491] on div "Všichni řidiči přijíždějící do skladu firmy DENSO CZECH s.r.o. jsou po průjezdu…" at bounding box center [201, 334] width 270 height 328
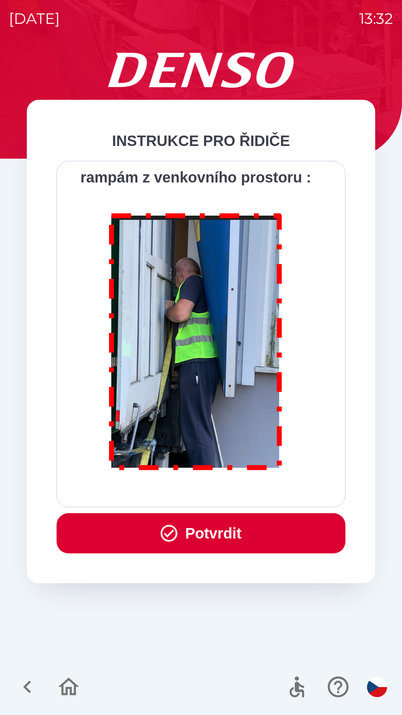
click at [252, 525] on button "Potvrdit" at bounding box center [201, 533] width 289 height 40
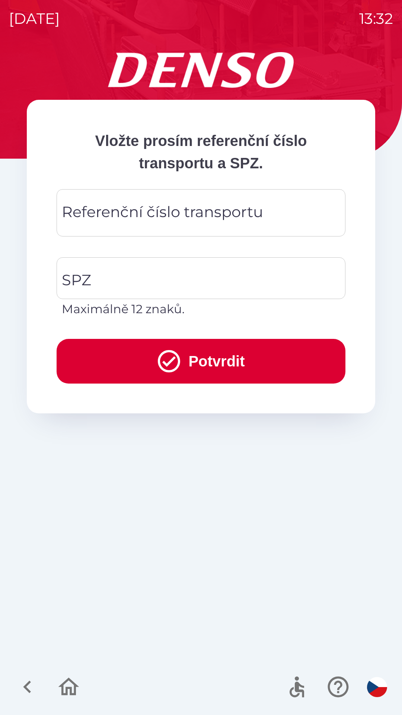
click at [177, 206] on div "Referenční číslo transportu Referenční číslo transportu" at bounding box center [201, 212] width 289 height 47
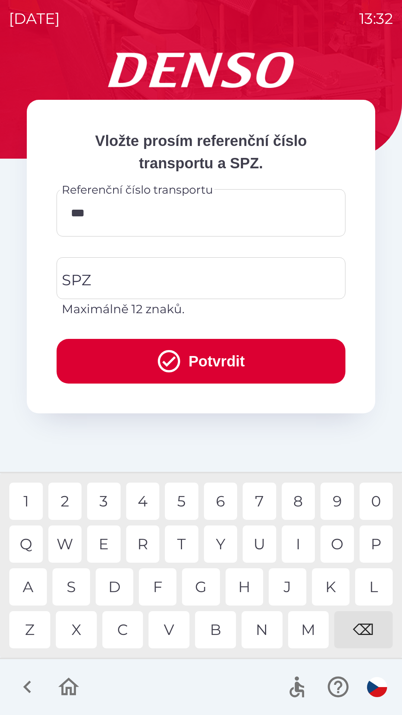
click at [115, 582] on div "D" at bounding box center [115, 586] width 38 height 37
click at [299, 493] on div "8" at bounding box center [299, 500] width 34 height 37
type input "**********"
click at [197, 274] on input "SPZ" at bounding box center [195, 278] width 271 height 35
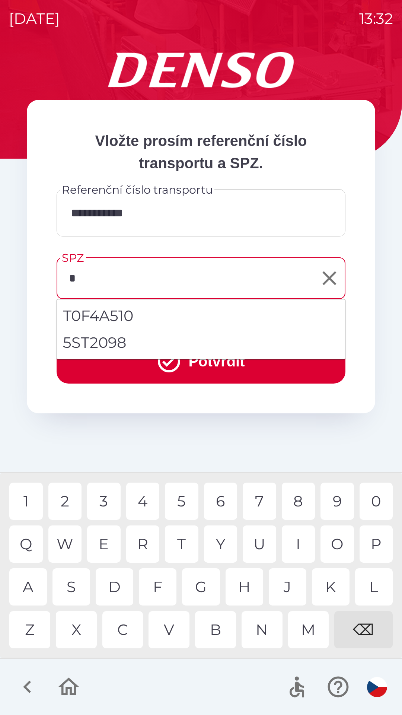
click at [181, 498] on div "5" at bounding box center [182, 500] width 34 height 37
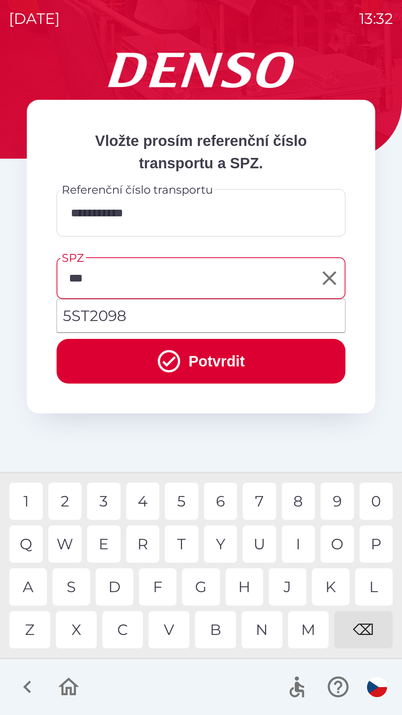
click at [119, 306] on li "5ST2098" at bounding box center [201, 315] width 288 height 27
type input "*******"
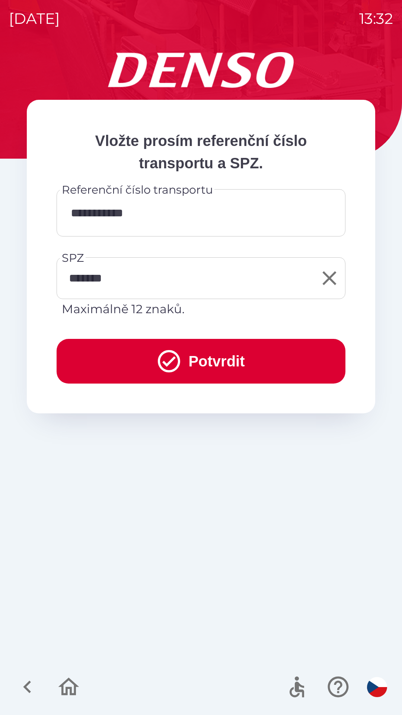
click at [219, 355] on button "Potvrdit" at bounding box center [201, 361] width 289 height 45
